Goal: Information Seeking & Learning: Learn about a topic

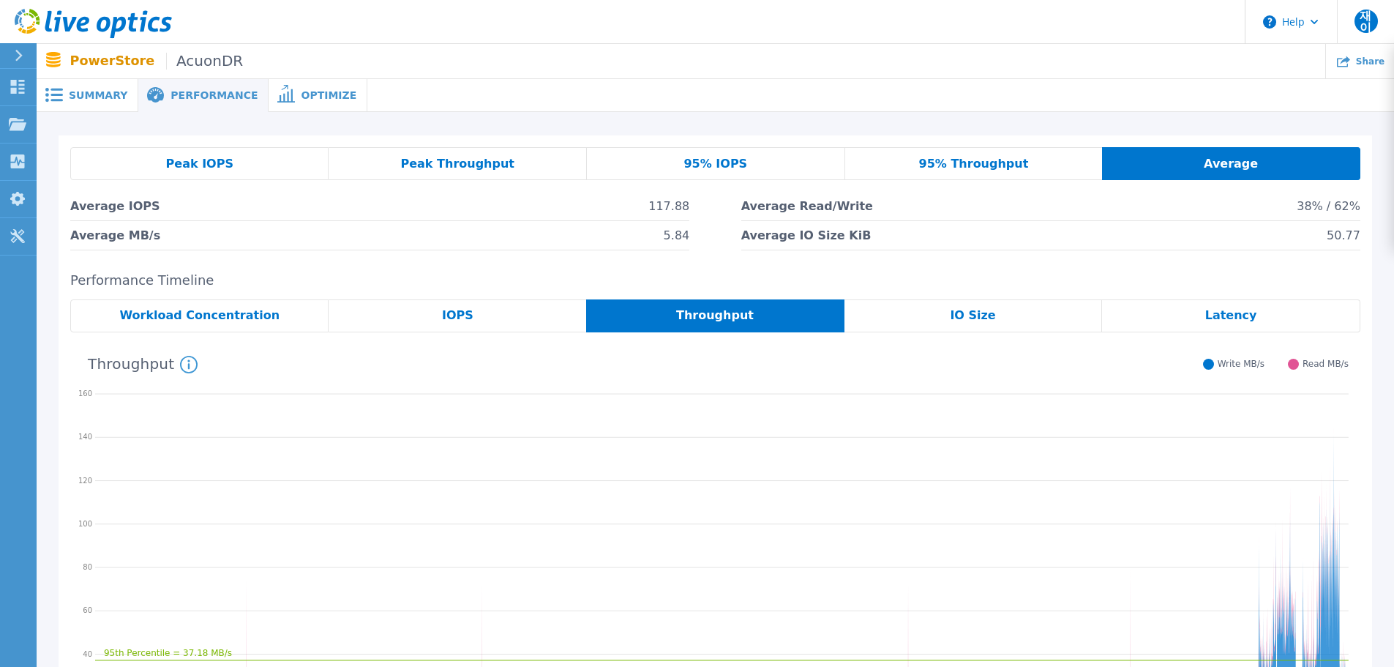
click at [106, 102] on div "Summary" at bounding box center [88, 95] width 102 height 33
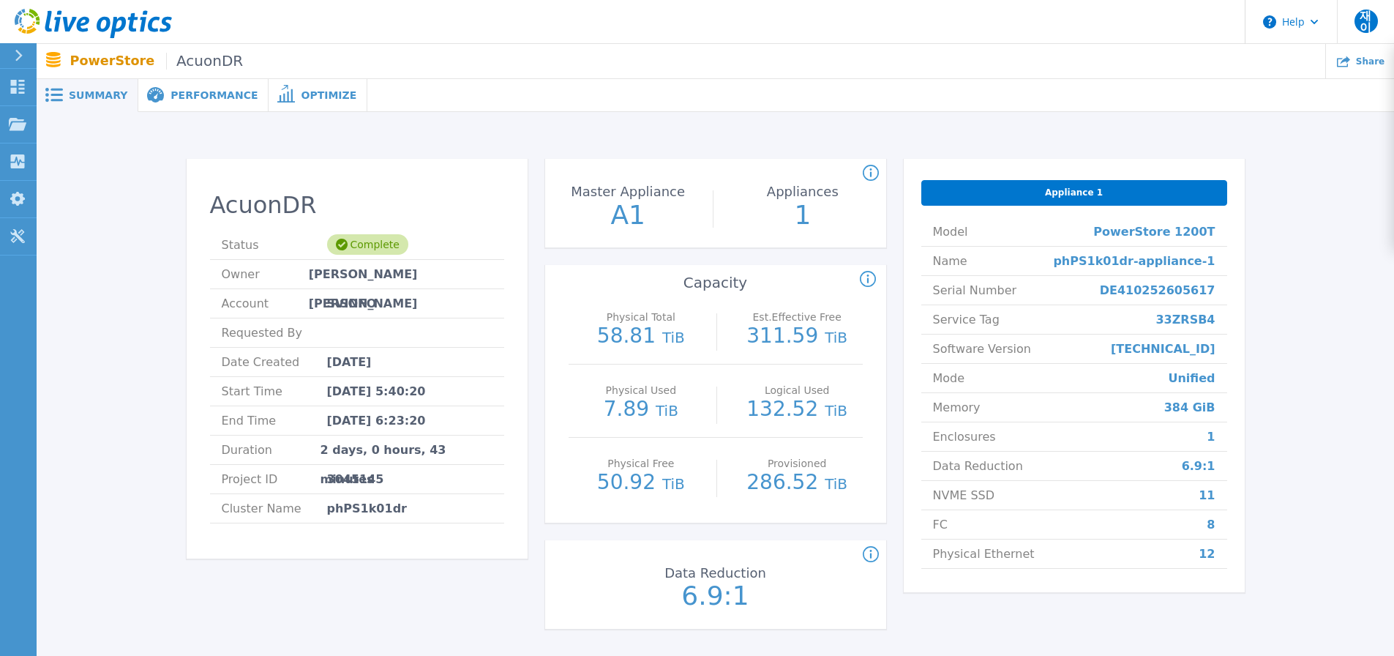
click at [638, 342] on p "58.81 TiB" at bounding box center [641, 337] width 131 height 22
click at [657, 353] on div "Physical Total 58.81 TiB" at bounding box center [641, 327] width 131 height 73
click at [649, 402] on p "7.89 TiB" at bounding box center [641, 410] width 131 height 22
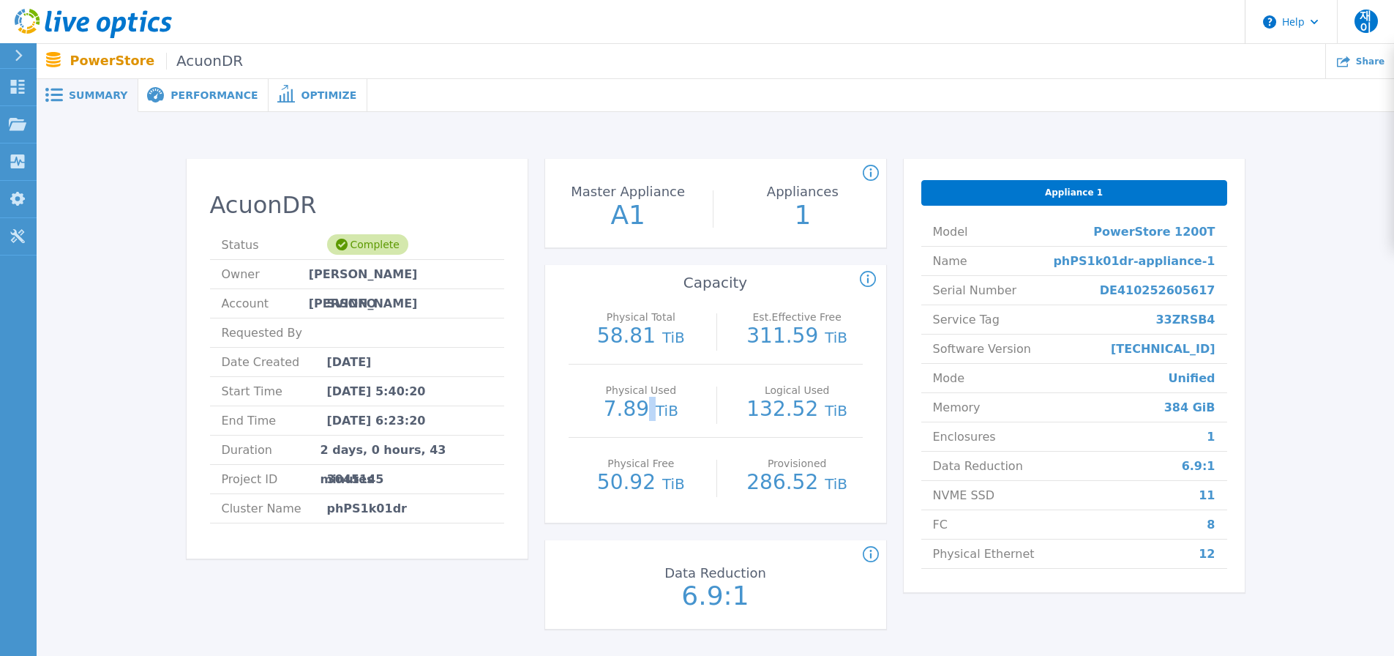
click at [649, 402] on p "7.89 TiB" at bounding box center [641, 410] width 131 height 22
click at [798, 411] on p "132.52 TiB" at bounding box center [797, 410] width 131 height 22
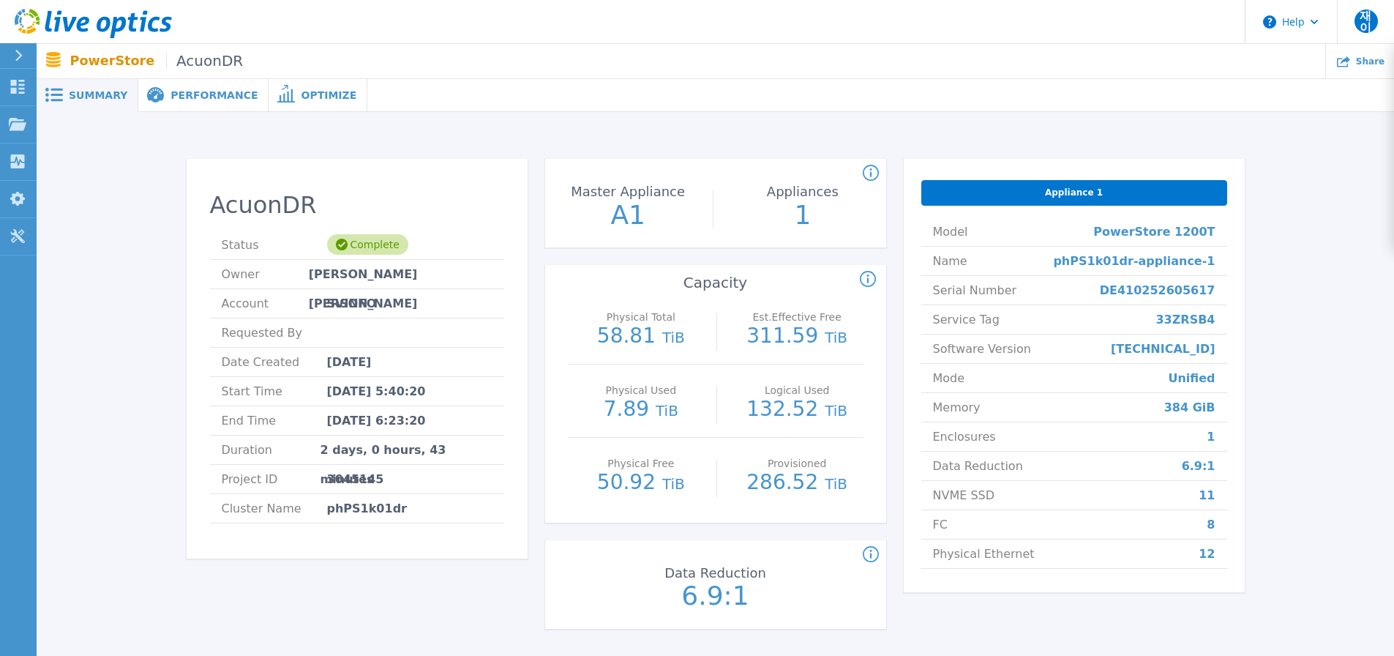
click at [793, 361] on div "Est.Effective Free 311.59 TiB" at bounding box center [797, 327] width 131 height 73
click at [794, 413] on p "132.52 TiB" at bounding box center [797, 410] width 131 height 22
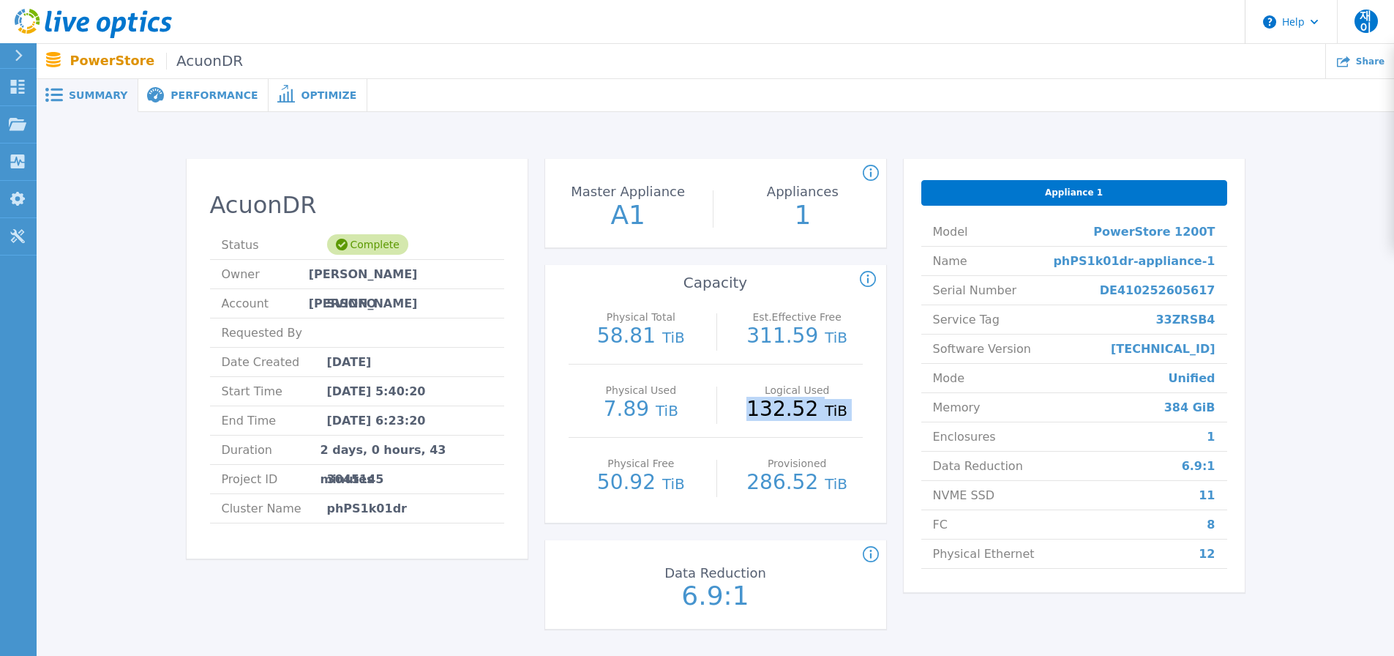
click at [794, 413] on p "132.52 TiB" at bounding box center [797, 410] width 131 height 22
click at [803, 434] on div "Logical Used 132.52 TiB" at bounding box center [797, 400] width 131 height 73
click at [804, 472] on p "286.52 TiB" at bounding box center [797, 483] width 131 height 22
click at [806, 499] on div "Provisioned 286.52 TiB" at bounding box center [797, 474] width 131 height 73
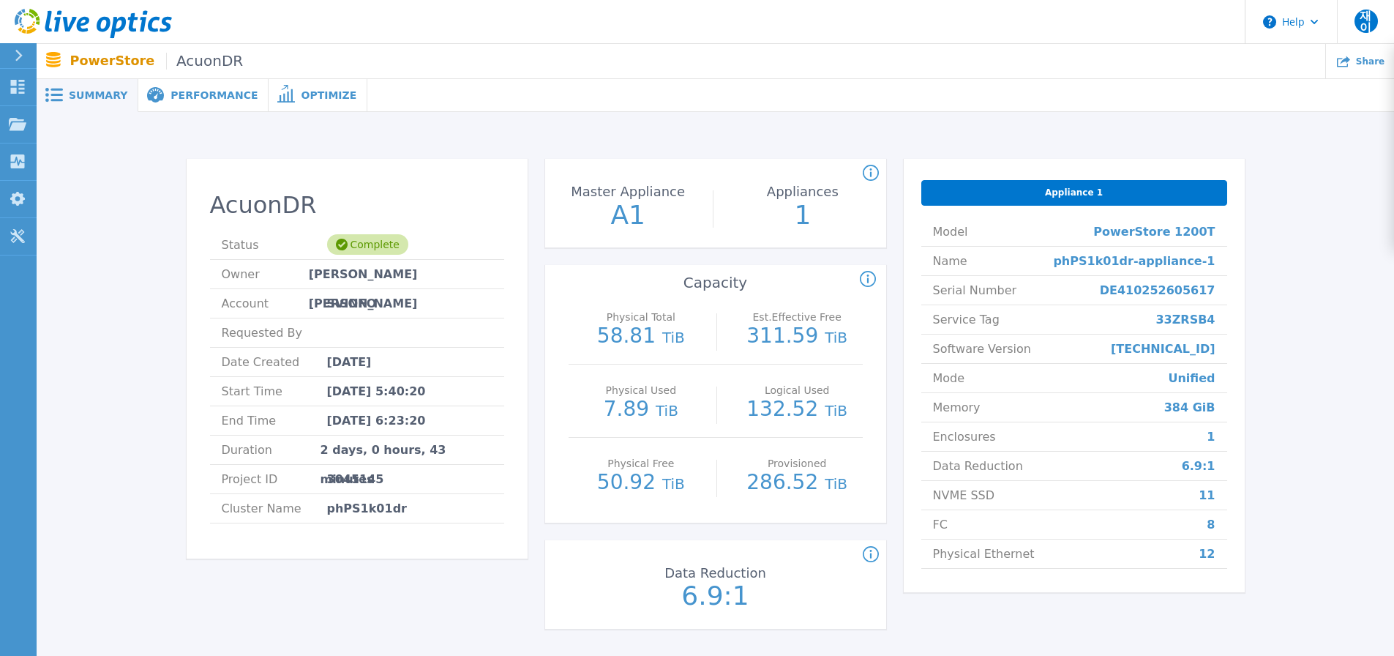
click at [194, 95] on span "Performance" at bounding box center [214, 95] width 87 height 10
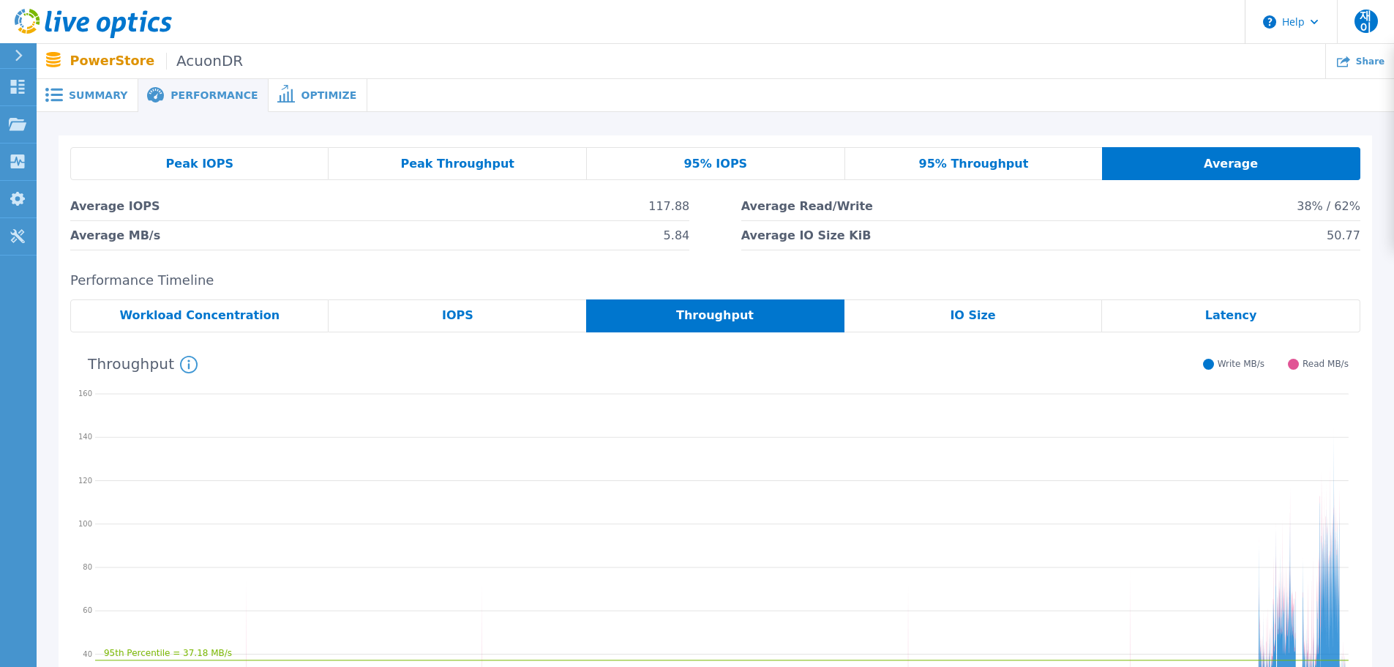
click at [287, 104] on div "Optimize" at bounding box center [318, 95] width 99 height 33
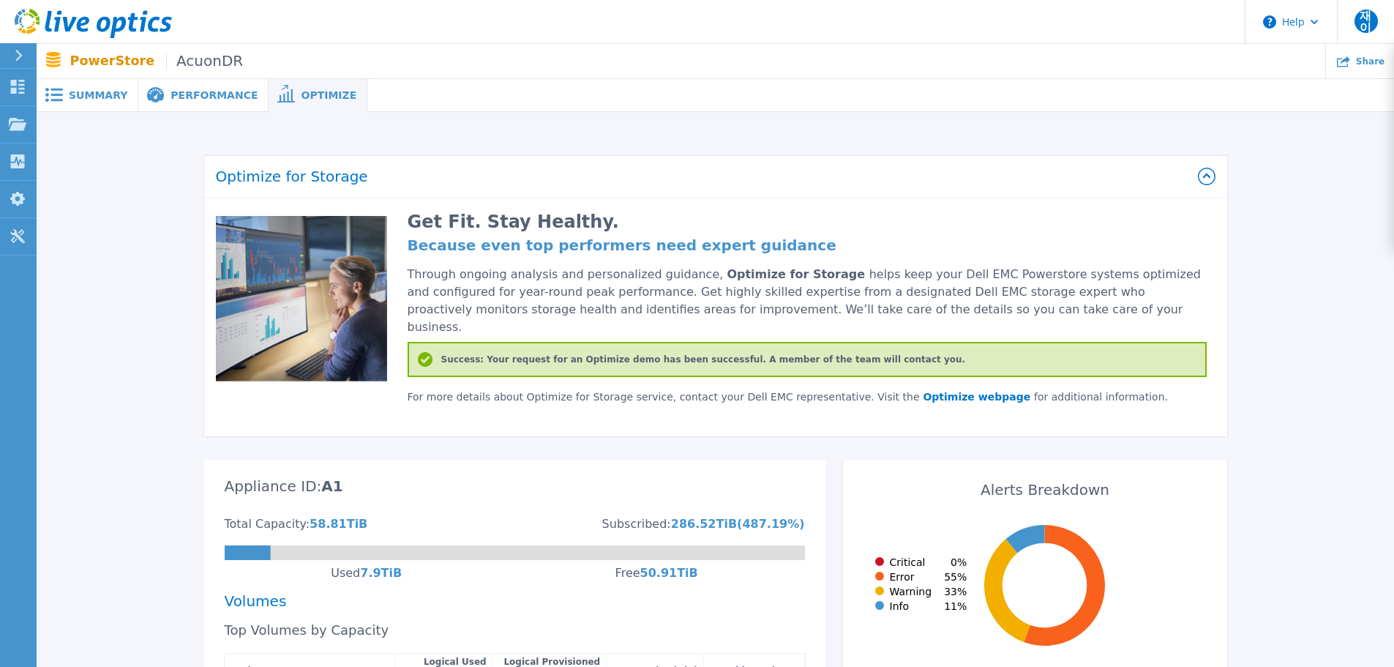
click at [193, 105] on div "Performance" at bounding box center [203, 95] width 130 height 33
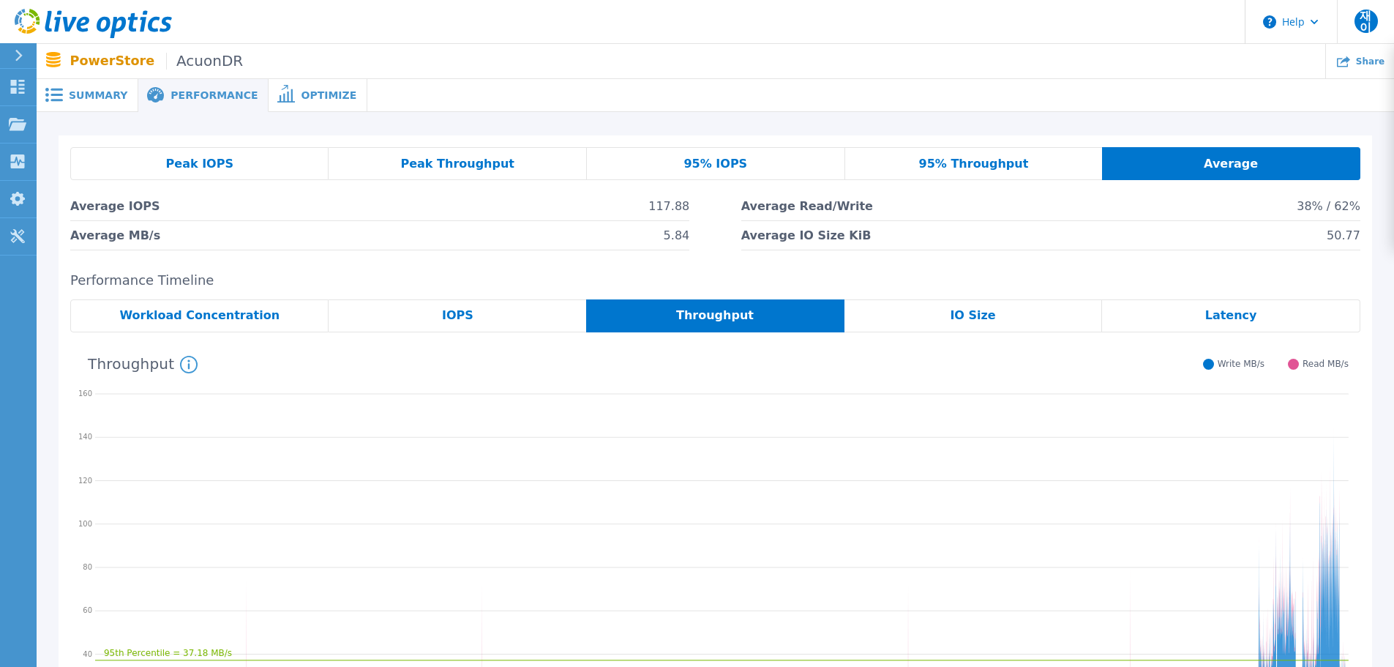
click at [277, 315] on div "Workload Concentration" at bounding box center [199, 315] width 258 height 33
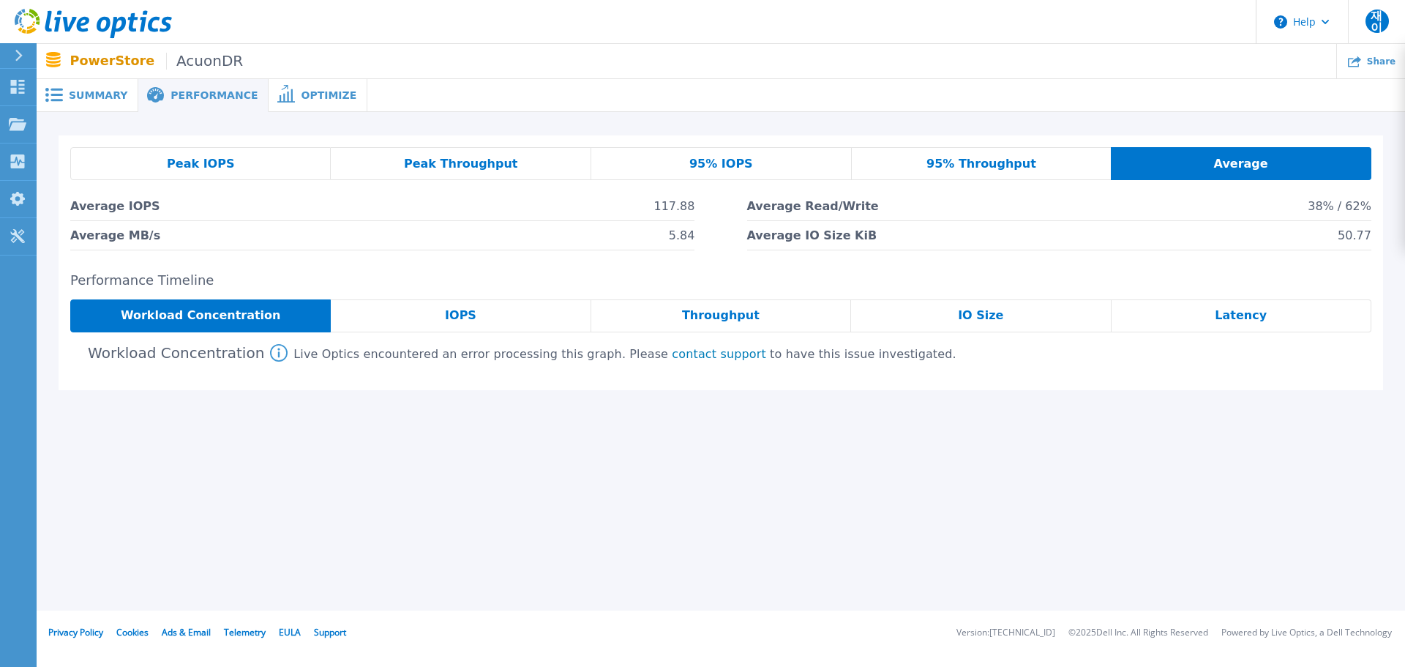
click at [1050, 296] on div "Performance Timeline Workload Concentration IOPS Throughput IO Size Latency Wor…" at bounding box center [721, 331] width 1325 height 117
click at [1050, 309] on div "IO Size" at bounding box center [981, 315] width 260 height 33
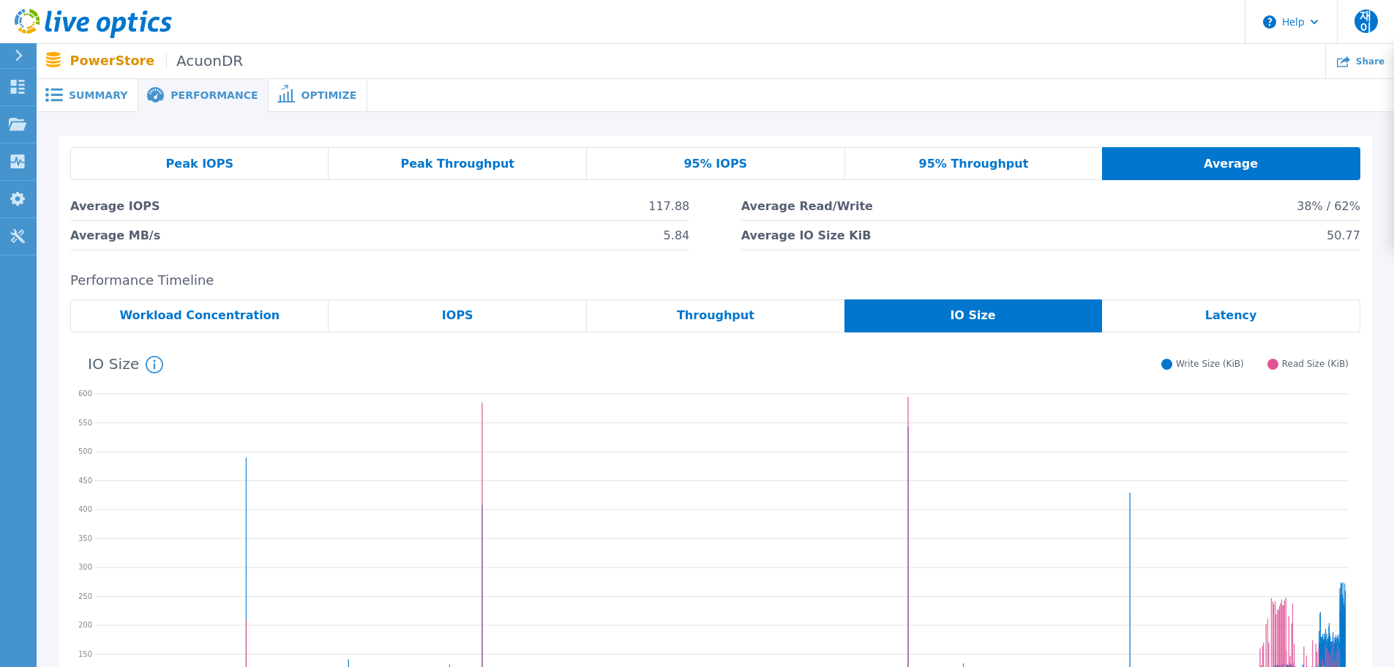
click at [1213, 313] on span "Latency" at bounding box center [1231, 316] width 52 height 12
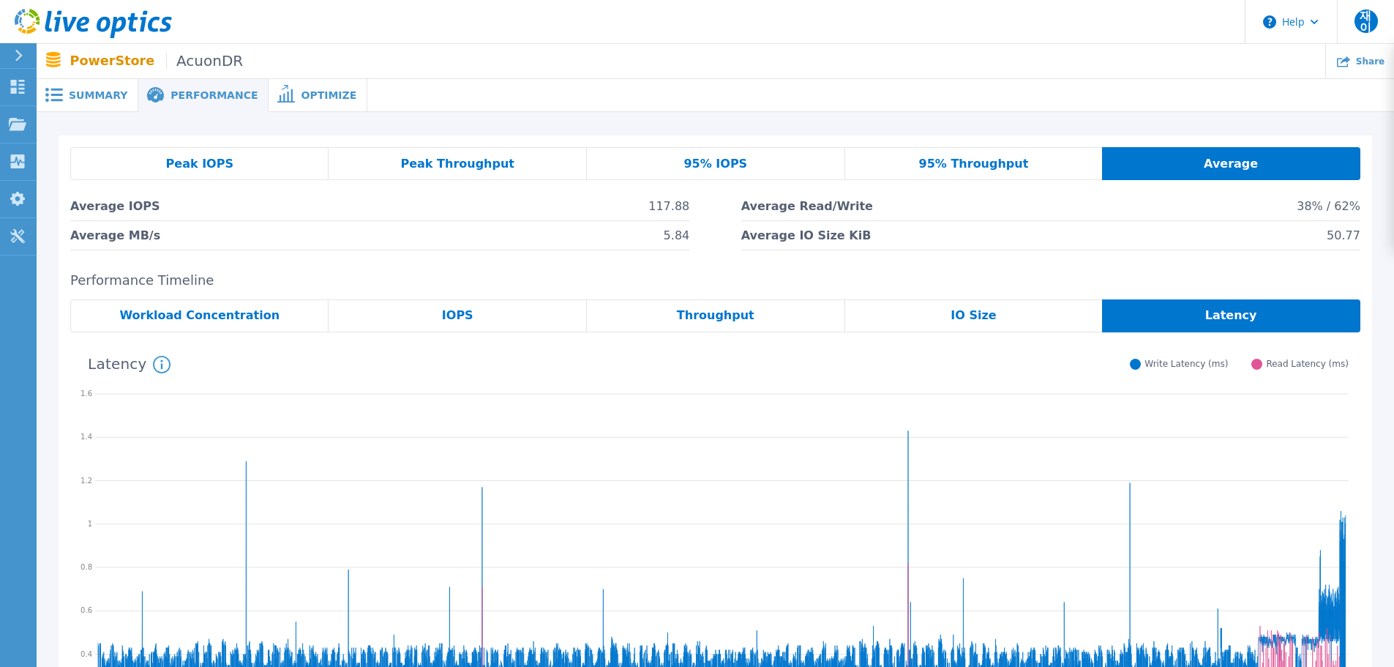
click at [572, 313] on div "IOPS" at bounding box center [458, 315] width 258 height 33
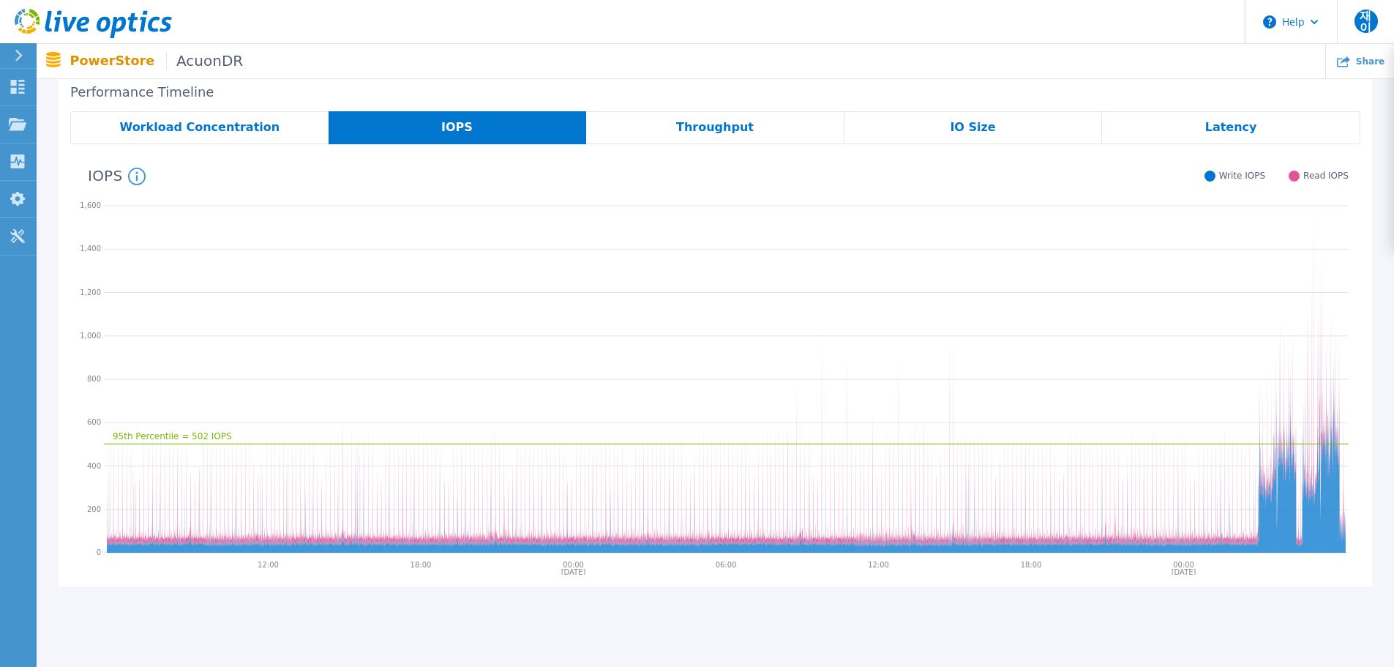
scroll to position [220, 0]
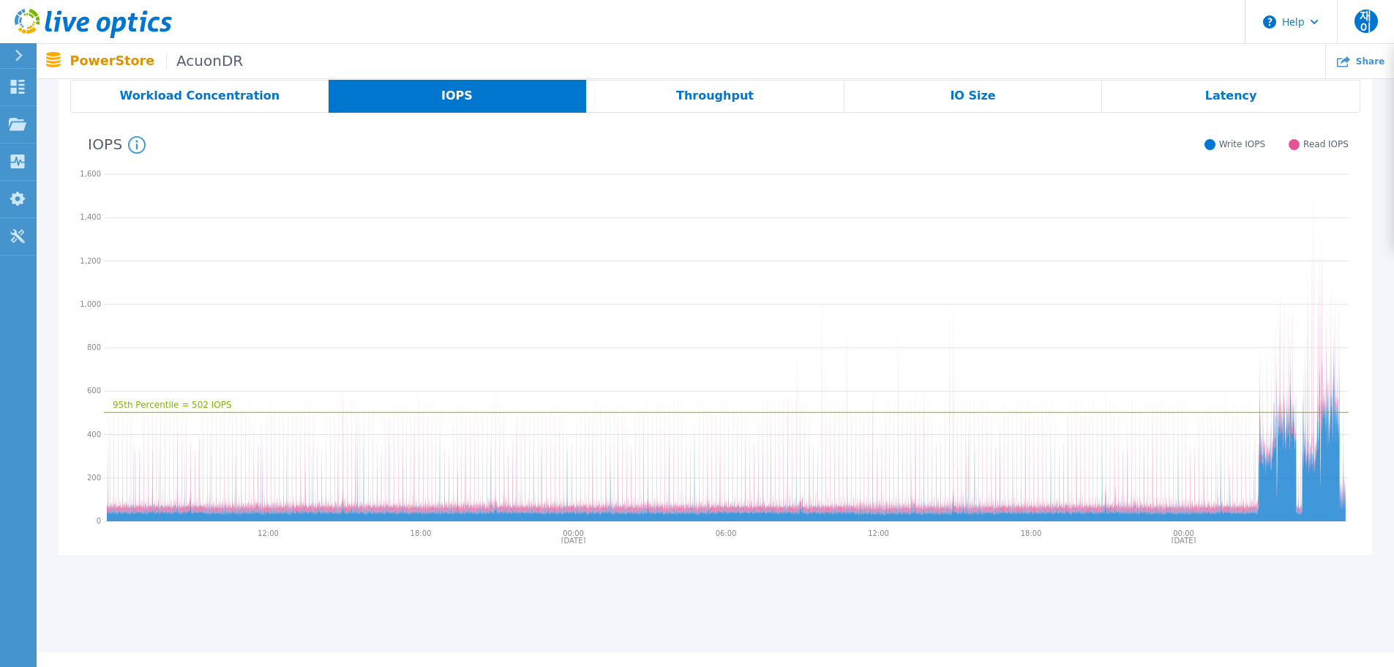
click at [403, 336] on icon "95th Percentile = 502 IOPS" at bounding box center [726, 345] width 1245 height 366
click at [132, 146] on icon at bounding box center [137, 145] width 18 height 18
click at [286, 294] on icon "95th Percentile = 502 IOPS" at bounding box center [726, 345] width 1245 height 366
click at [168, 120] on span "System Read and Write IOPS over the period of time collected, green line indica…" at bounding box center [137, 95] width 258 height 64
click at [250, 83] on span "System Read and Write IOPS over the period of time collected, green line indica…" at bounding box center [137, 95] width 258 height 64
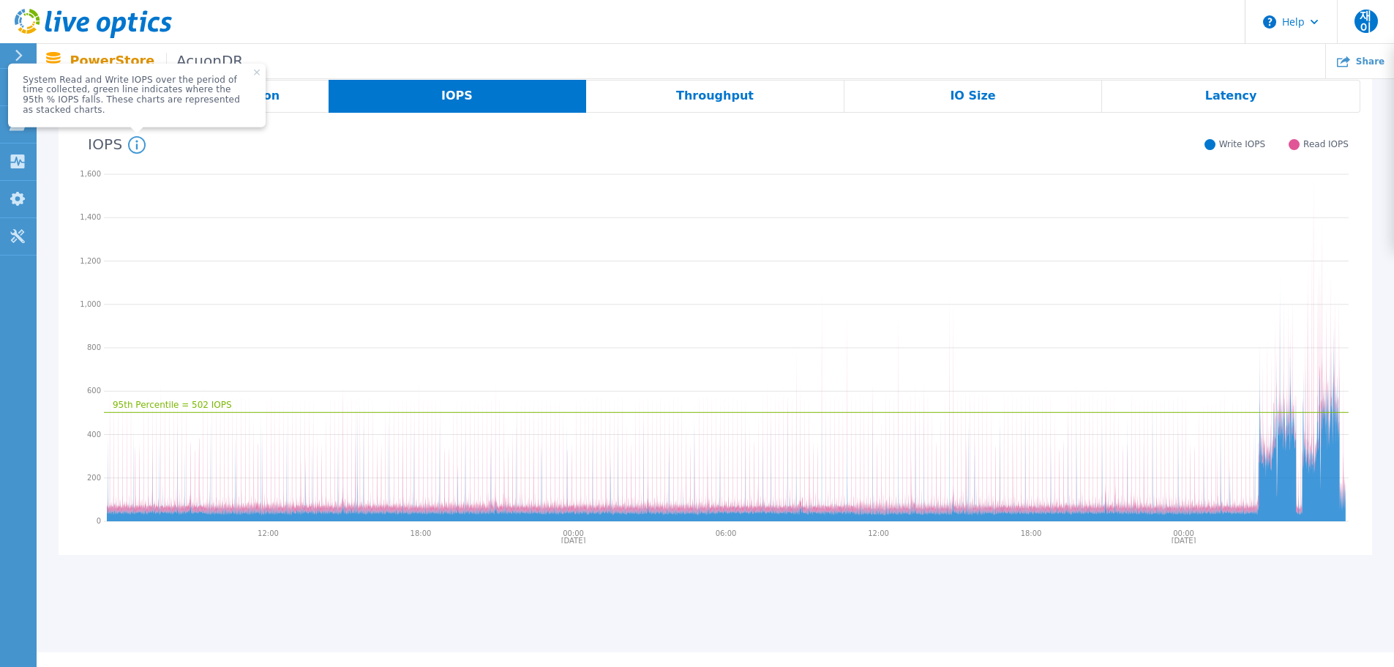
click at [254, 75] on icon at bounding box center [257, 72] width 6 height 6
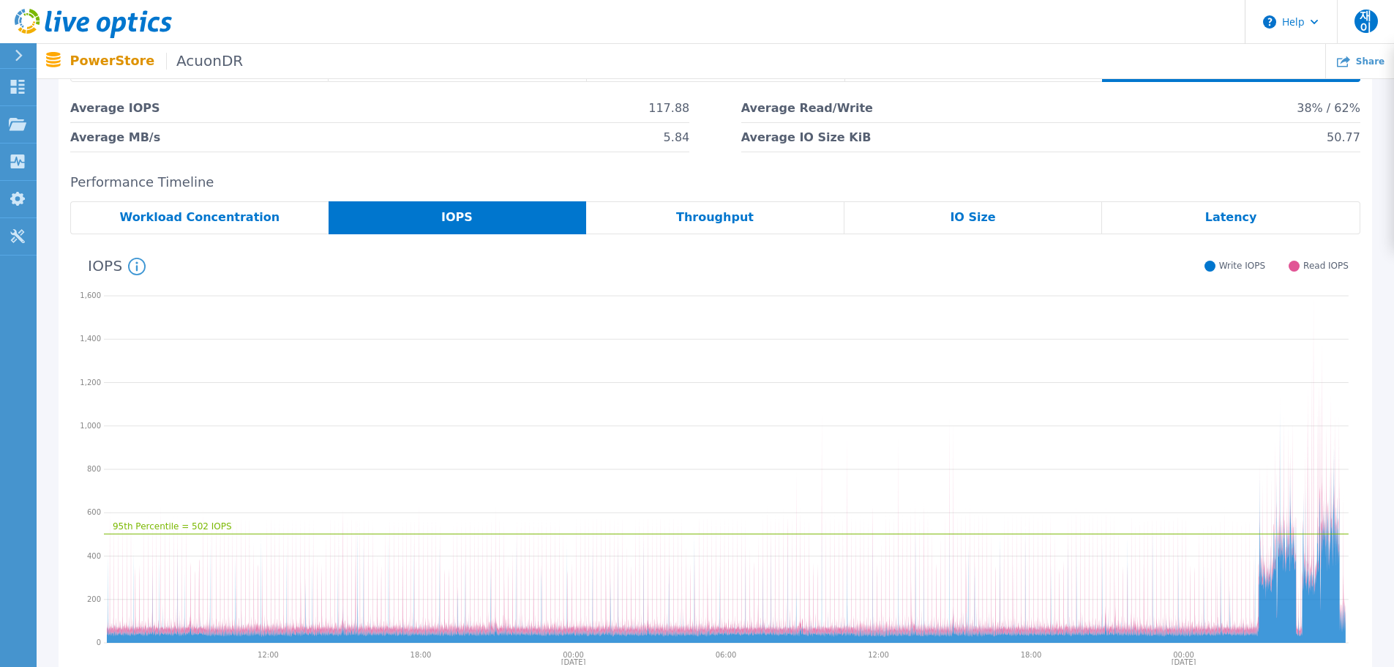
scroll to position [0, 0]
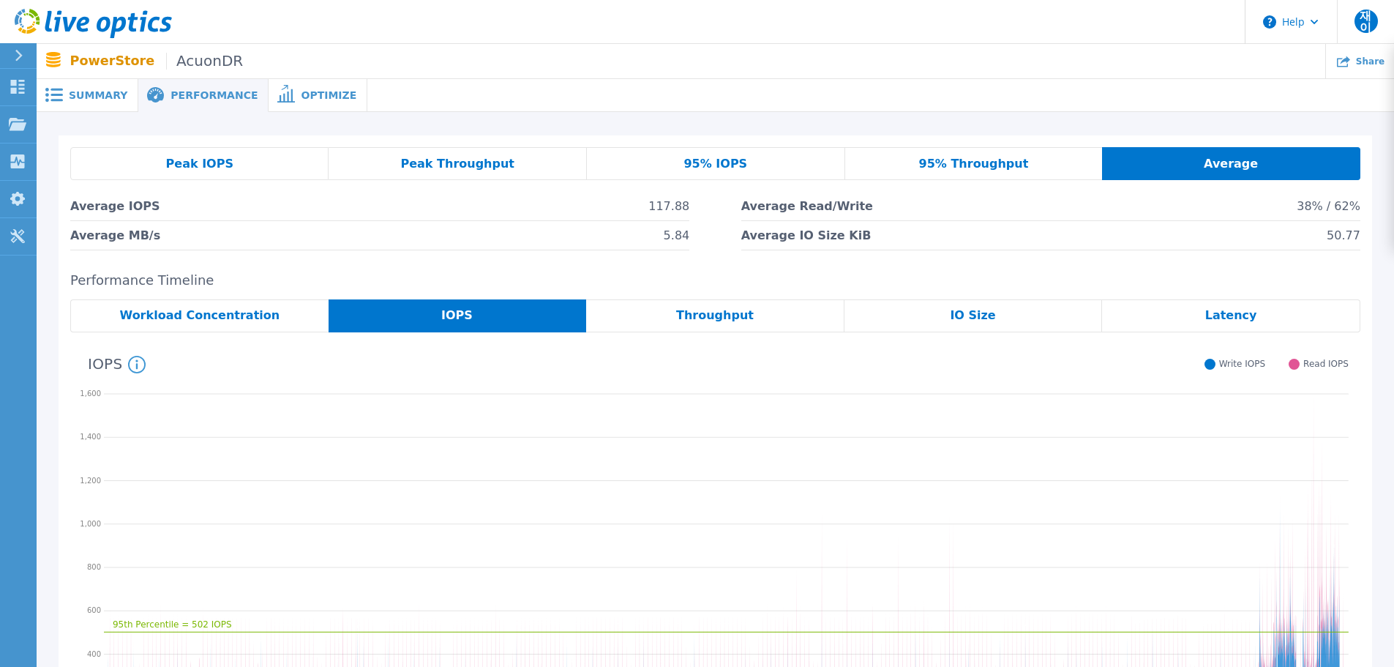
click at [850, 239] on span "Average IO Size KiB" at bounding box center [806, 235] width 130 height 29
click at [904, 247] on li "Average IO Size KiB 50.77" at bounding box center [1050, 235] width 619 height 29
click at [1162, 310] on div "Latency" at bounding box center [1231, 315] width 258 height 33
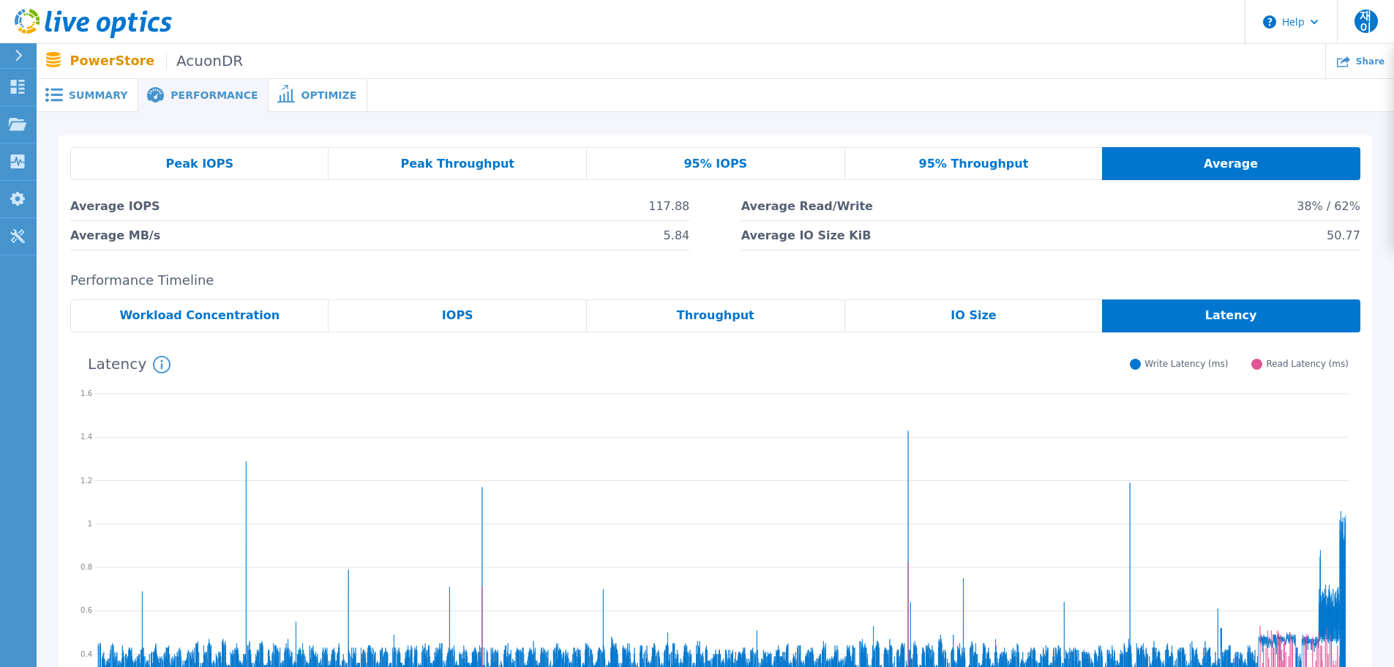
click at [1184, 363] on span "Write Latency (ms)" at bounding box center [1186, 364] width 83 height 11
click at [1207, 370] on div "Write Latency (ms)" at bounding box center [1179, 365] width 98 height 12
click at [1207, 378] on div "Latency System Latency (ms) over the period of time collected. Write Latency (m…" at bounding box center [709, 363] width 1278 height 38
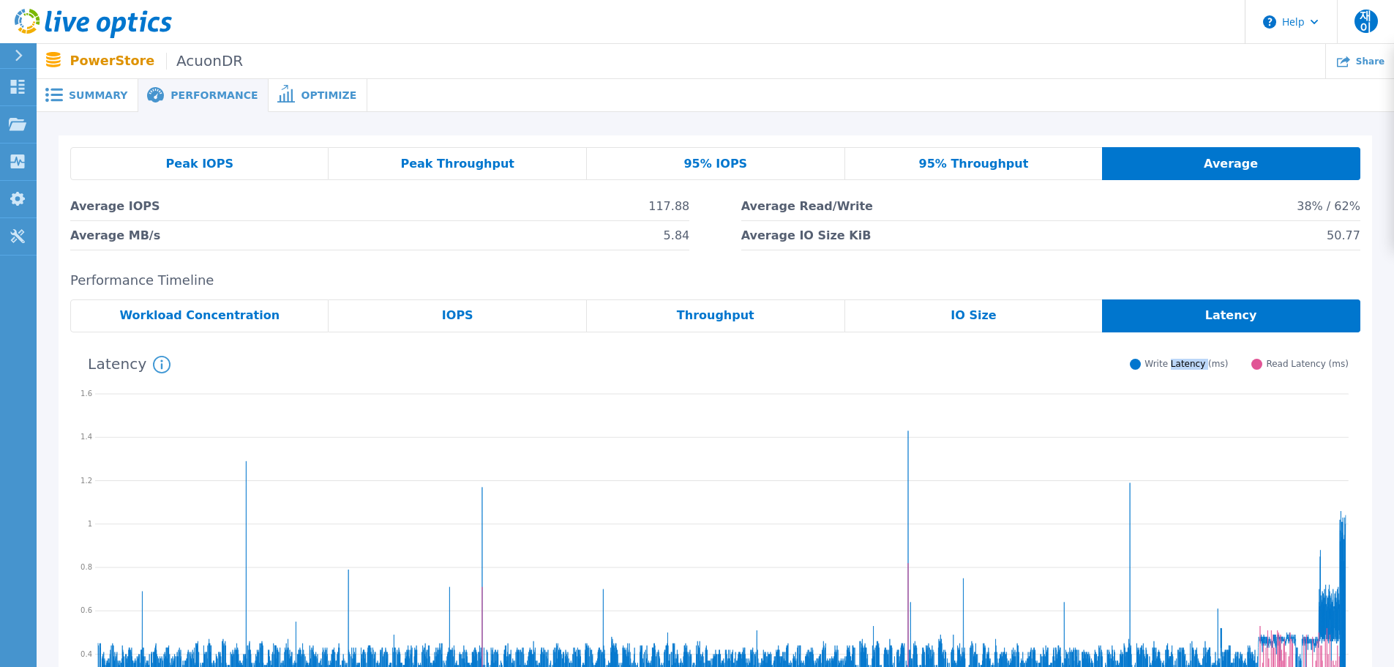
click at [1207, 378] on div "Latency System Latency (ms) over the period of time collected. Write Latency (m…" at bounding box center [709, 363] width 1278 height 38
click at [1202, 363] on span "Write Latency (ms)" at bounding box center [1186, 364] width 83 height 11
click at [1202, 378] on div "Latency System Latency (ms) over the period of time collected. Write Latency (m…" at bounding box center [709, 363] width 1278 height 38
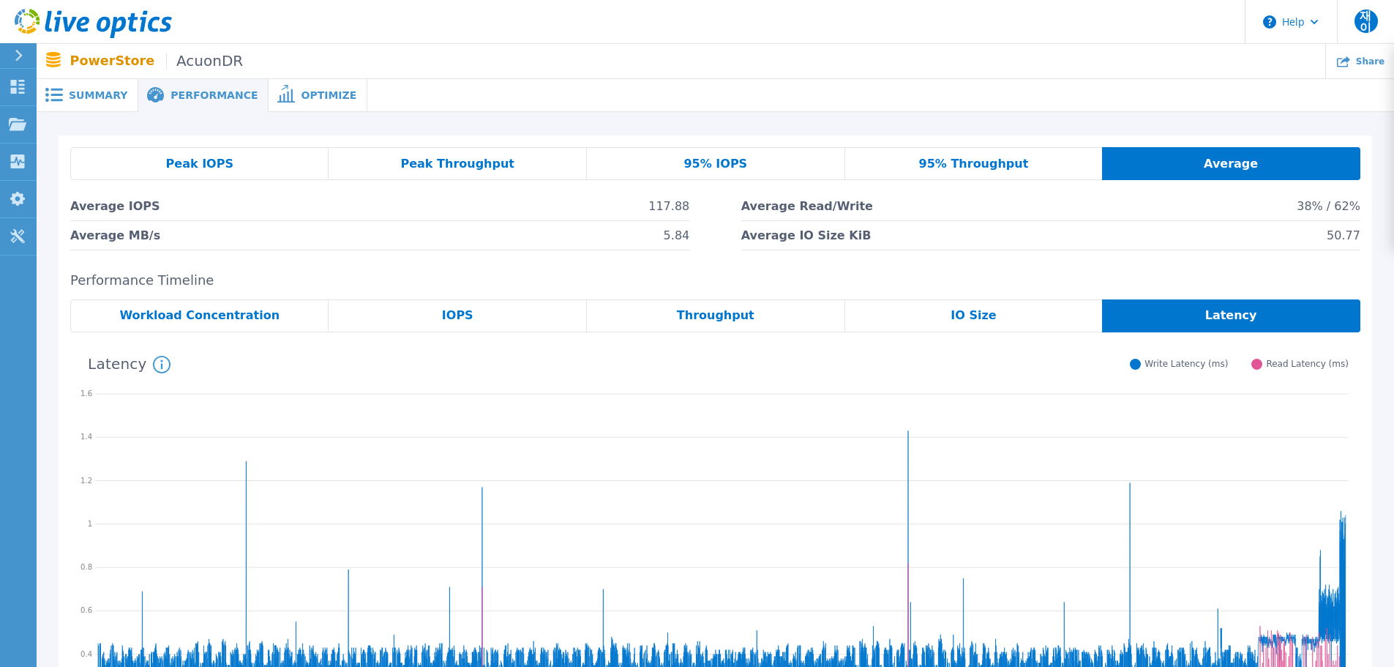
click at [615, 278] on h2 "Performance Timeline" at bounding box center [715, 280] width 1290 height 15
click at [678, 237] on span "5.84" at bounding box center [677, 235] width 26 height 29
click at [689, 252] on div "Peak IOPS Peak Throughput 95% IOPS 95% Throughput Average Average IOPS 117.88 A…" at bounding box center [716, 198] width 1314 height 127
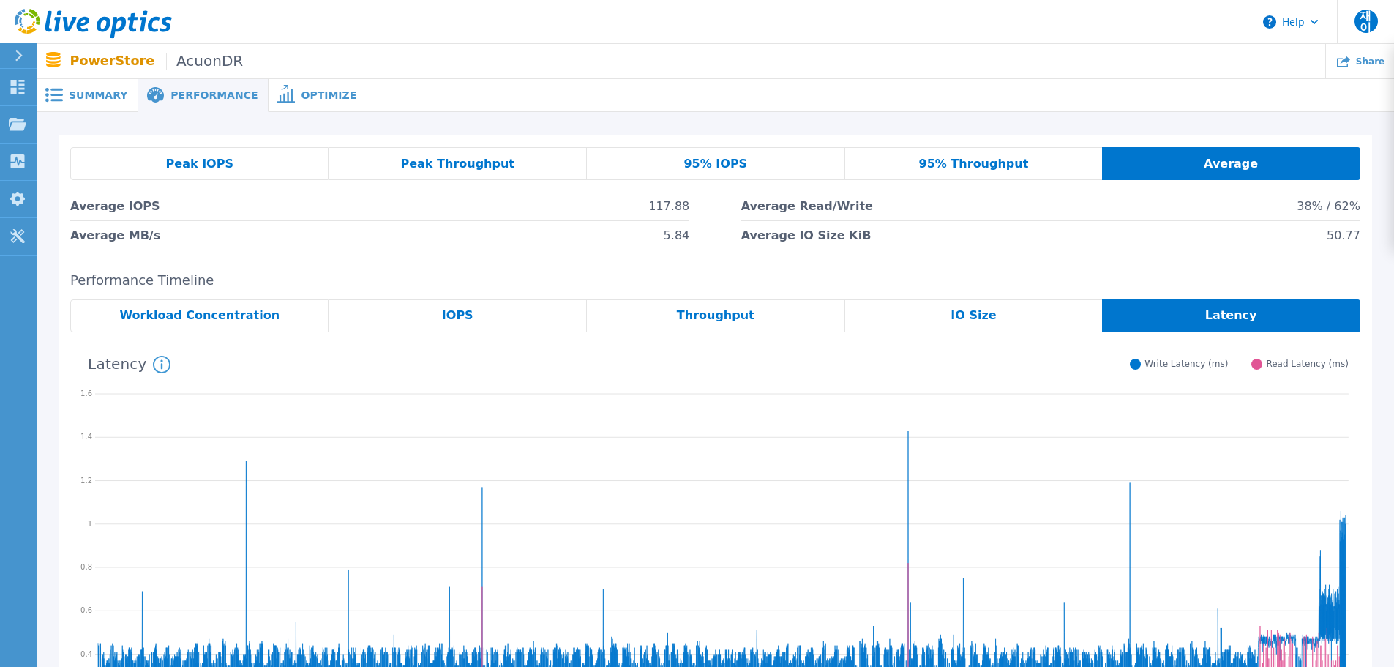
click at [873, 248] on li "Average IO Size KiB 50.77" at bounding box center [1050, 235] width 619 height 29
click at [270, 308] on div "Workload Concentration" at bounding box center [199, 315] width 258 height 33
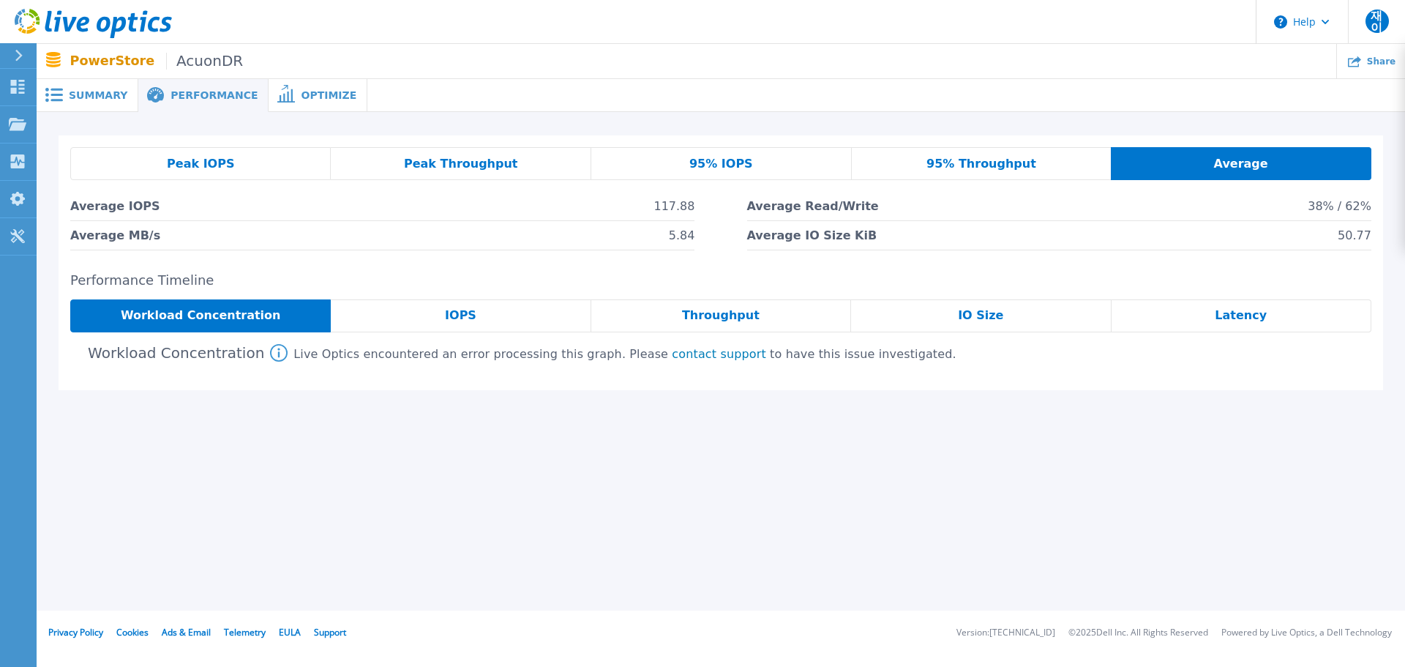
click at [1210, 310] on div "Latency" at bounding box center [1242, 315] width 260 height 33
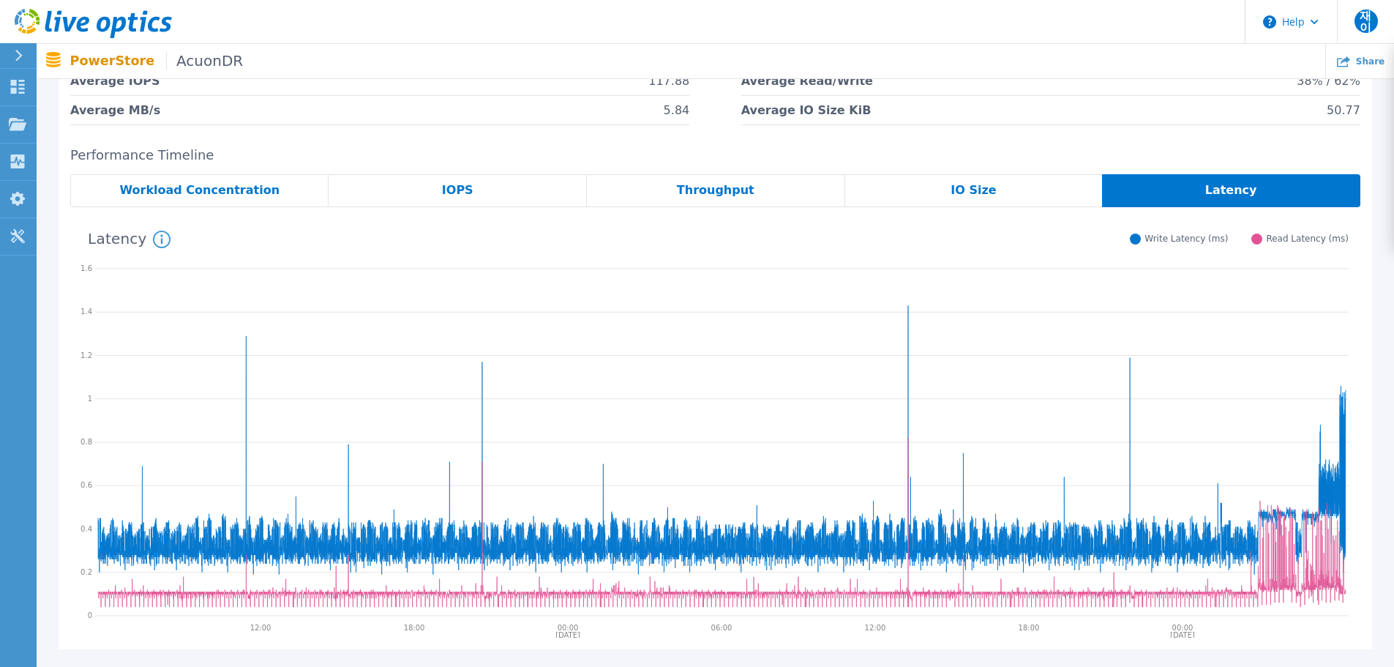
scroll to position [249, 0]
